Goal: Information Seeking & Learning: Learn about a topic

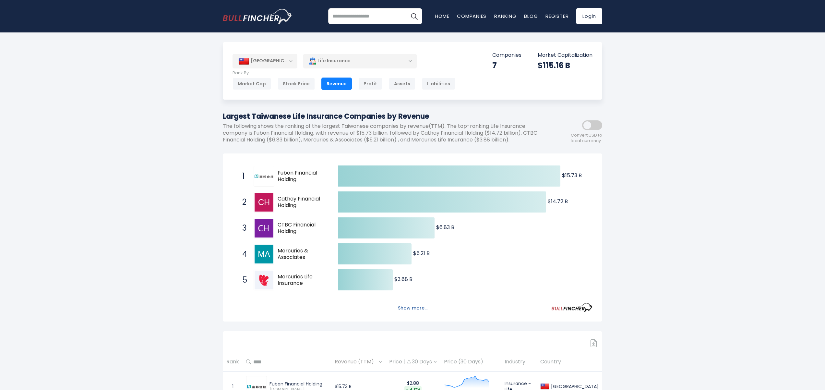
click at [413, 306] on button "Show more..." at bounding box center [412, 308] width 37 height 11
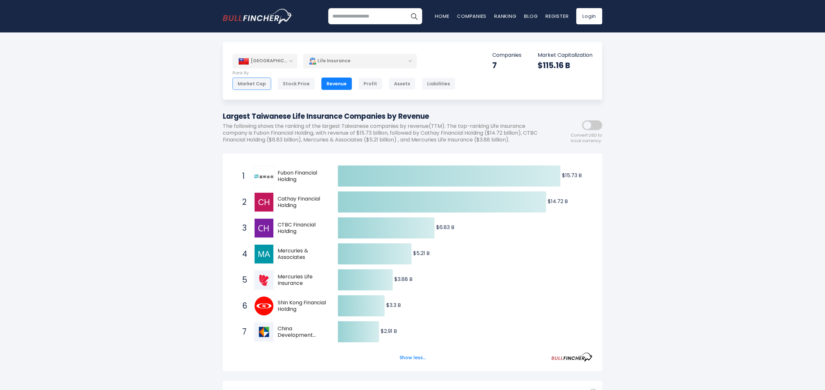
click at [248, 84] on div "Market Cap" at bounding box center [252, 84] width 39 height 12
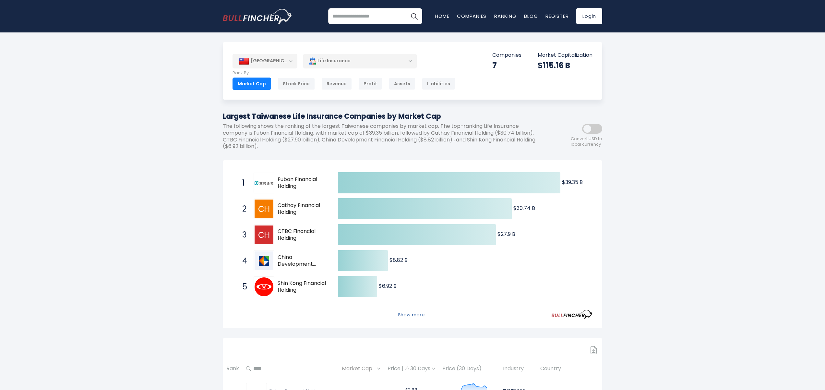
click at [416, 313] on button "Show more..." at bounding box center [412, 314] width 37 height 11
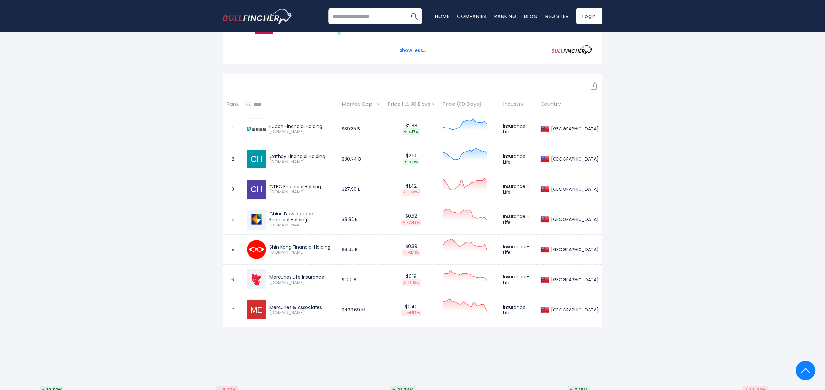
scroll to position [303, 0]
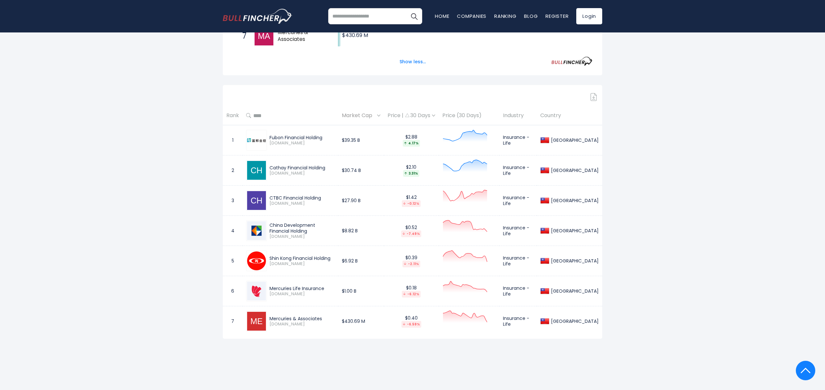
click at [168, 107] on div "Taiwan Entire World 30,373 North America 3,966" at bounding box center [412, 56] width 825 height 632
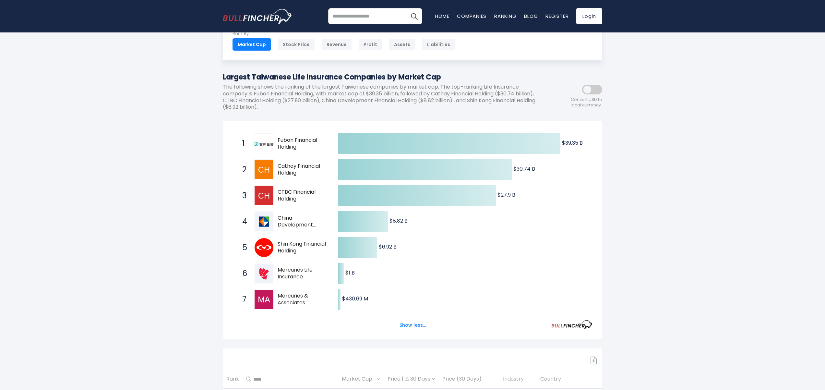
scroll to position [0, 0]
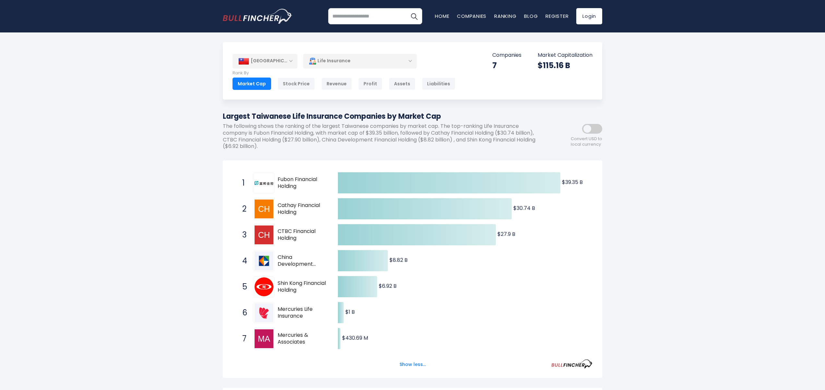
click at [288, 61] on div "[GEOGRAPHIC_DATA]" at bounding box center [265, 61] width 65 height 14
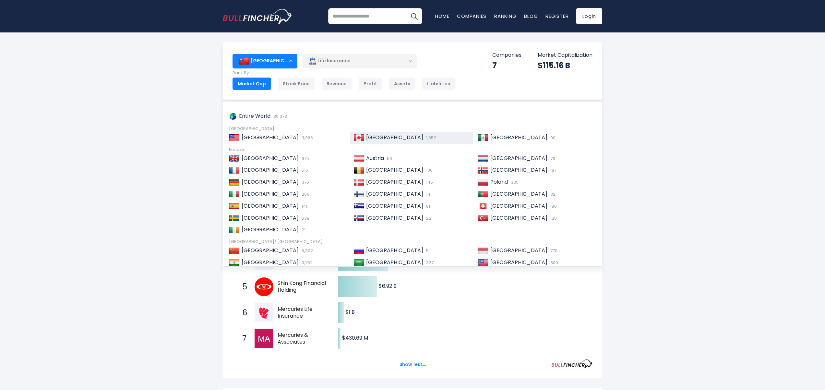
click at [380, 138] on span "[GEOGRAPHIC_DATA]" at bounding box center [394, 137] width 57 height 7
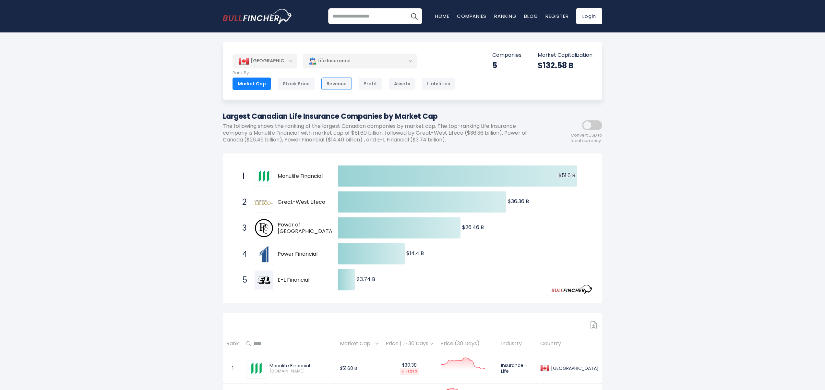
click at [338, 86] on div "Revenue" at bounding box center [336, 84] width 30 height 12
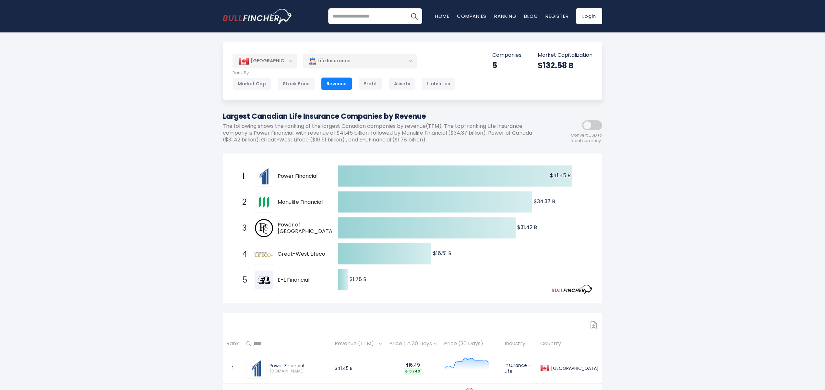
click at [288, 61] on div "[GEOGRAPHIC_DATA]" at bounding box center [265, 61] width 65 height 14
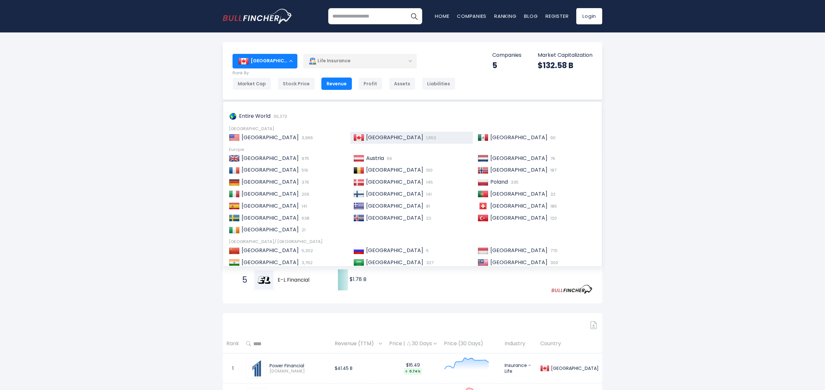
scroll to position [86, 0]
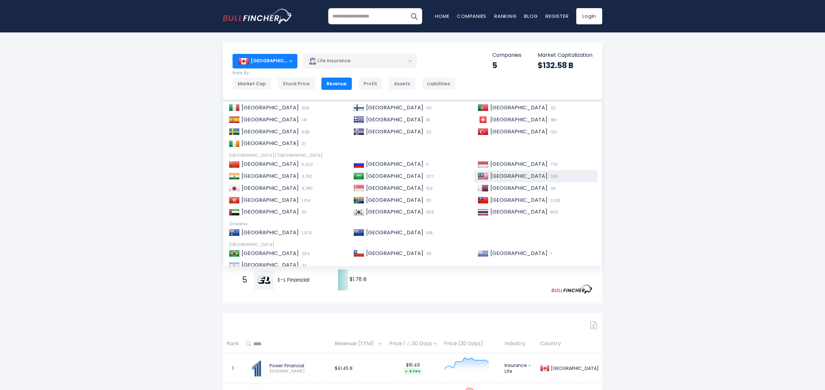
click at [507, 175] on span "[GEOGRAPHIC_DATA]" at bounding box center [518, 175] width 57 height 7
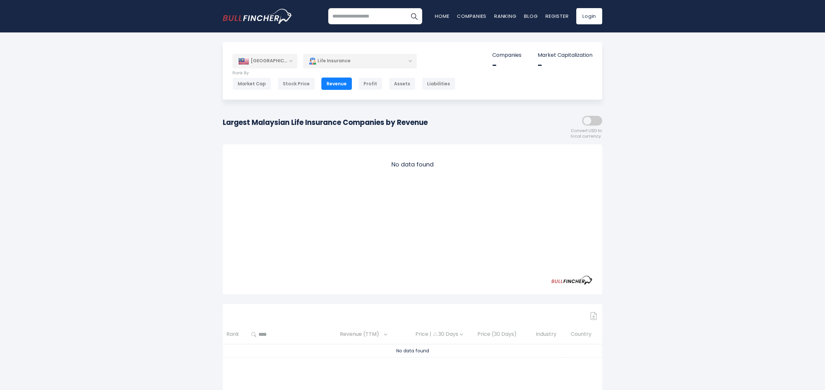
click at [288, 60] on div "[GEOGRAPHIC_DATA]" at bounding box center [265, 61] width 65 height 14
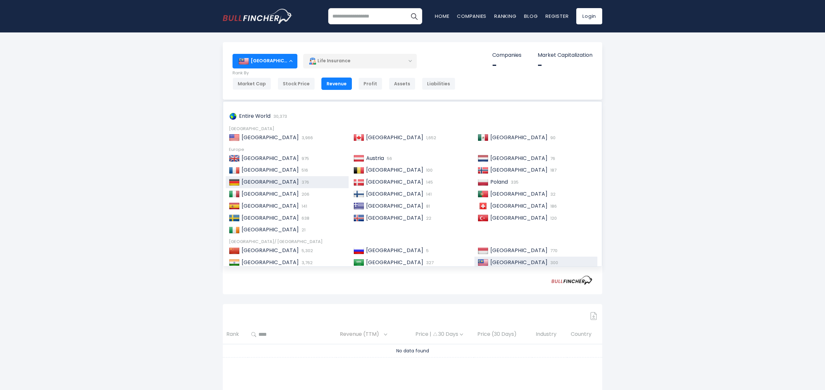
click at [250, 180] on span "[GEOGRAPHIC_DATA]" at bounding box center [270, 181] width 57 height 7
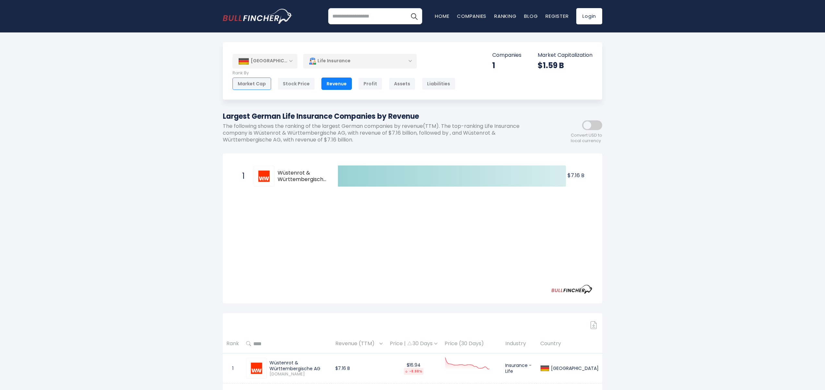
click at [238, 88] on div "Market Cap" at bounding box center [252, 84] width 39 height 12
